Goal: Check status: Check status

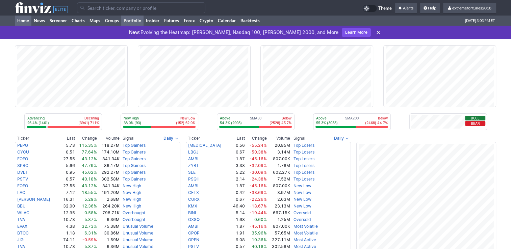
click at [138, 22] on link "Portfolio" at bounding box center [132, 21] width 22 height 10
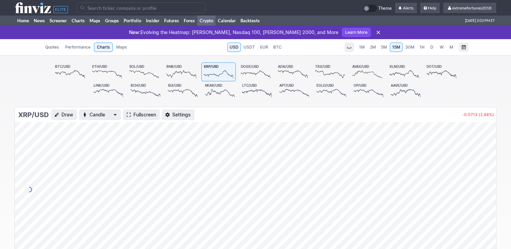
click at [72, 70] on icon at bounding box center [70, 74] width 30 height 9
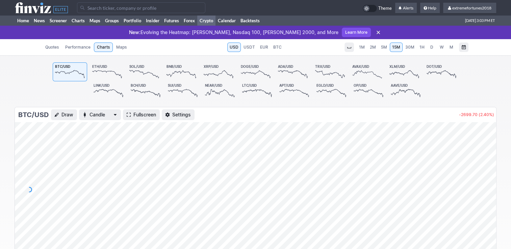
click at [214, 71] on icon at bounding box center [219, 74] width 30 height 9
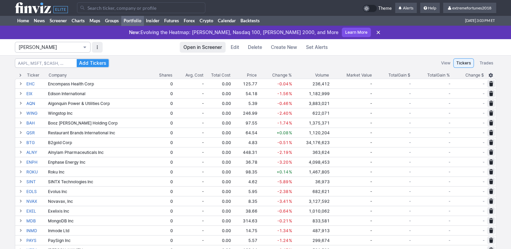
click at [54, 49] on span "[PERSON_NAME]" at bounding box center [50, 47] width 62 height 7
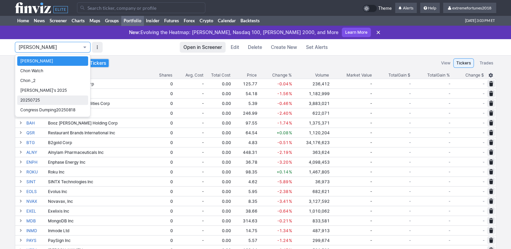
click at [52, 98] on span "20250725" at bounding box center [52, 100] width 65 height 7
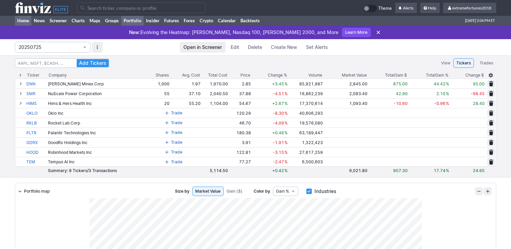
click at [29, 20] on link "Home" at bounding box center [23, 21] width 17 height 10
